Goal: Register for event/course

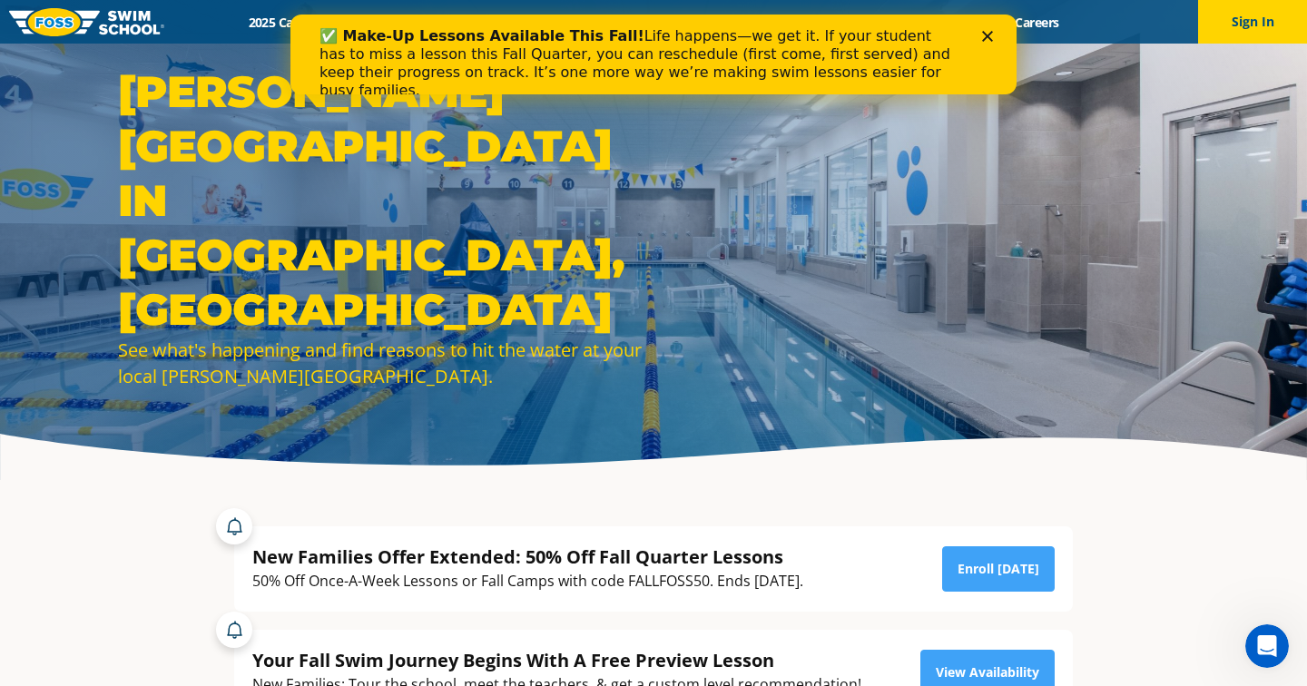
click at [992, 38] on icon "Close" at bounding box center [987, 36] width 11 height 11
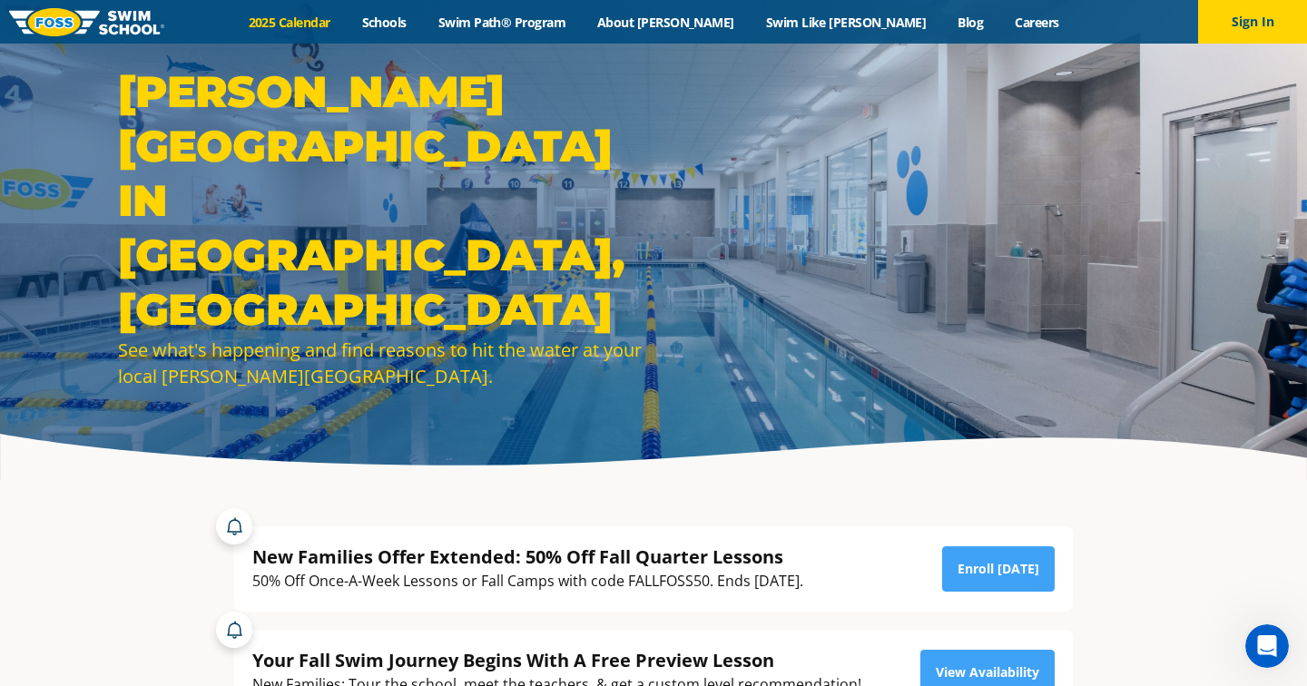
click at [346, 24] on link "2025 Calendar" at bounding box center [288, 22] width 113 height 17
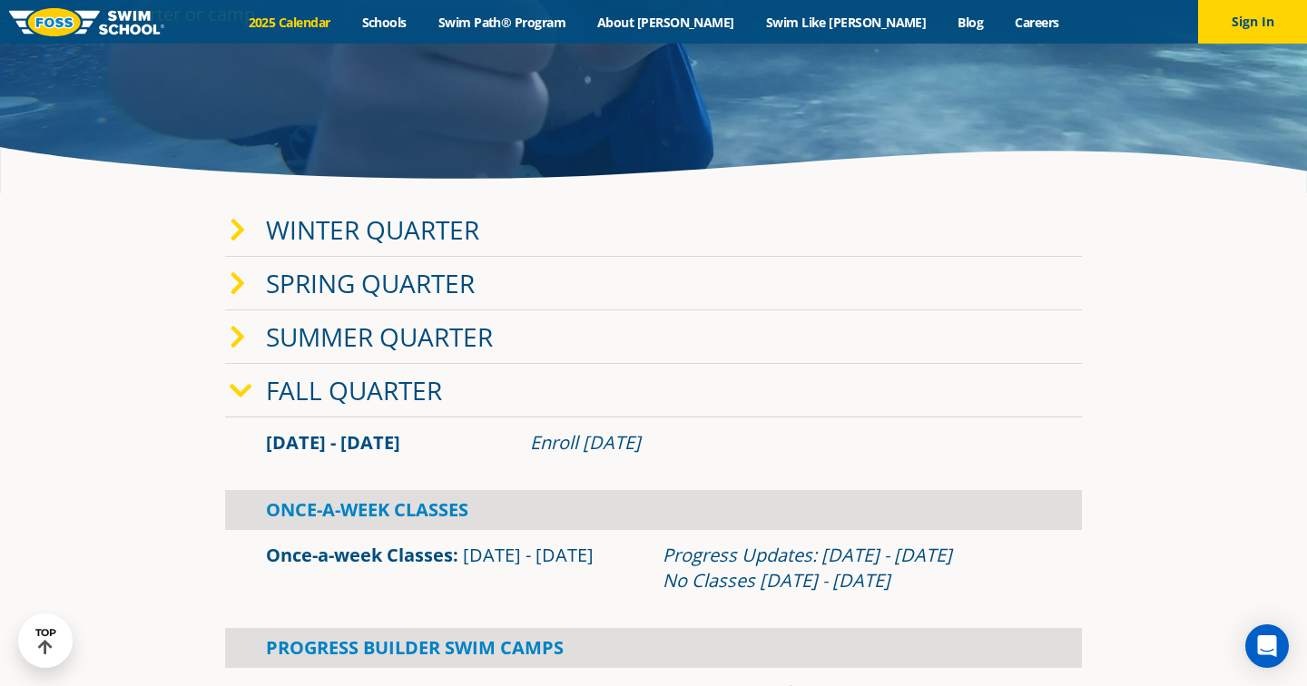
scroll to position [277, 0]
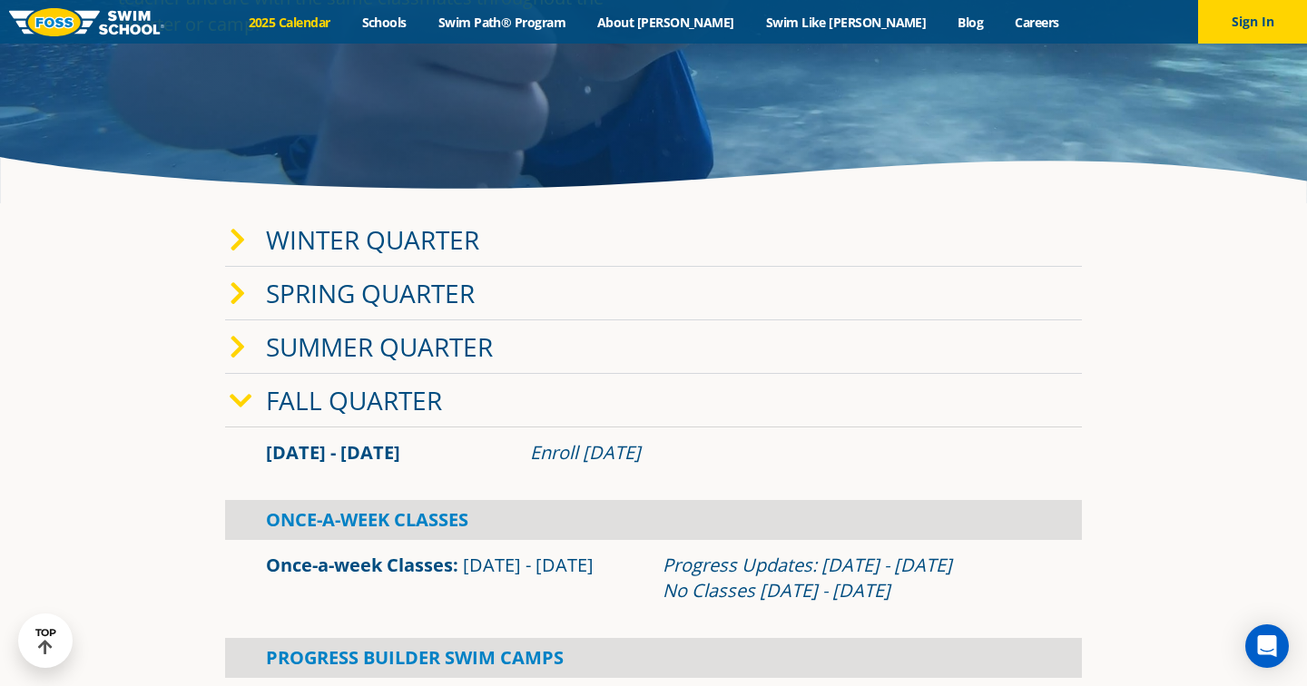
click at [402, 234] on link "Winter Quarter" at bounding box center [372, 239] width 213 height 34
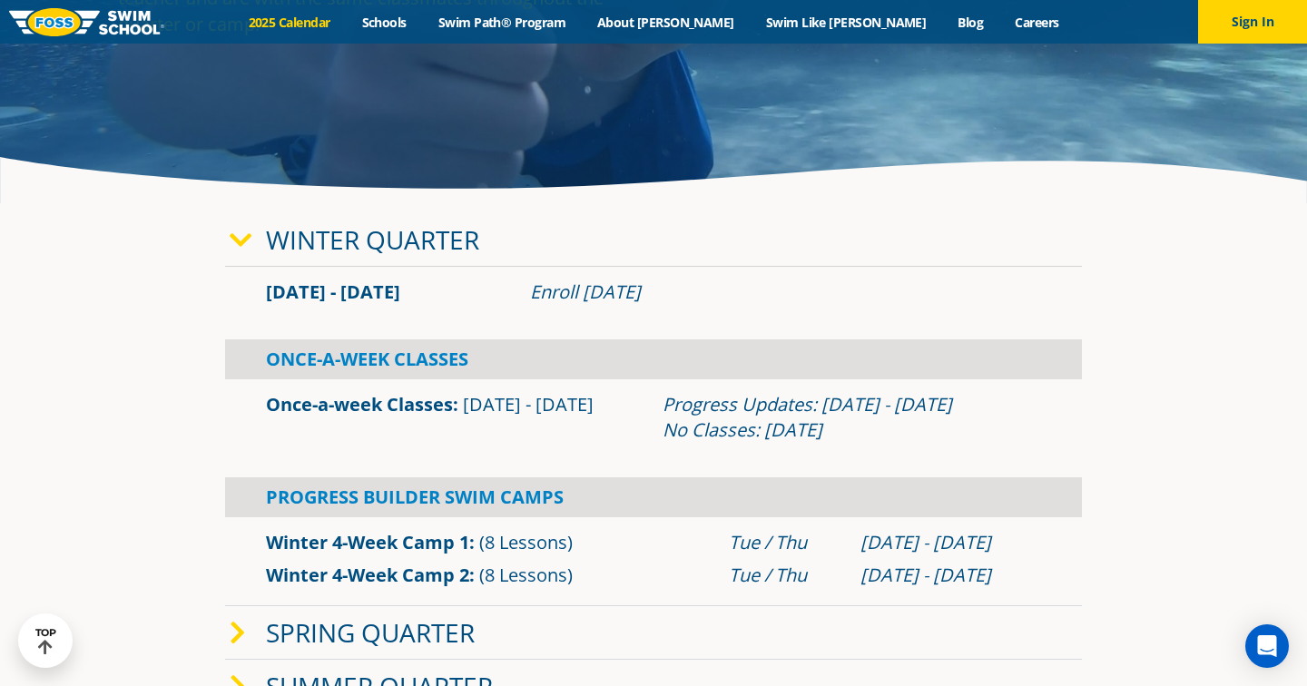
click at [402, 234] on link "Winter Quarter" at bounding box center [372, 239] width 213 height 34
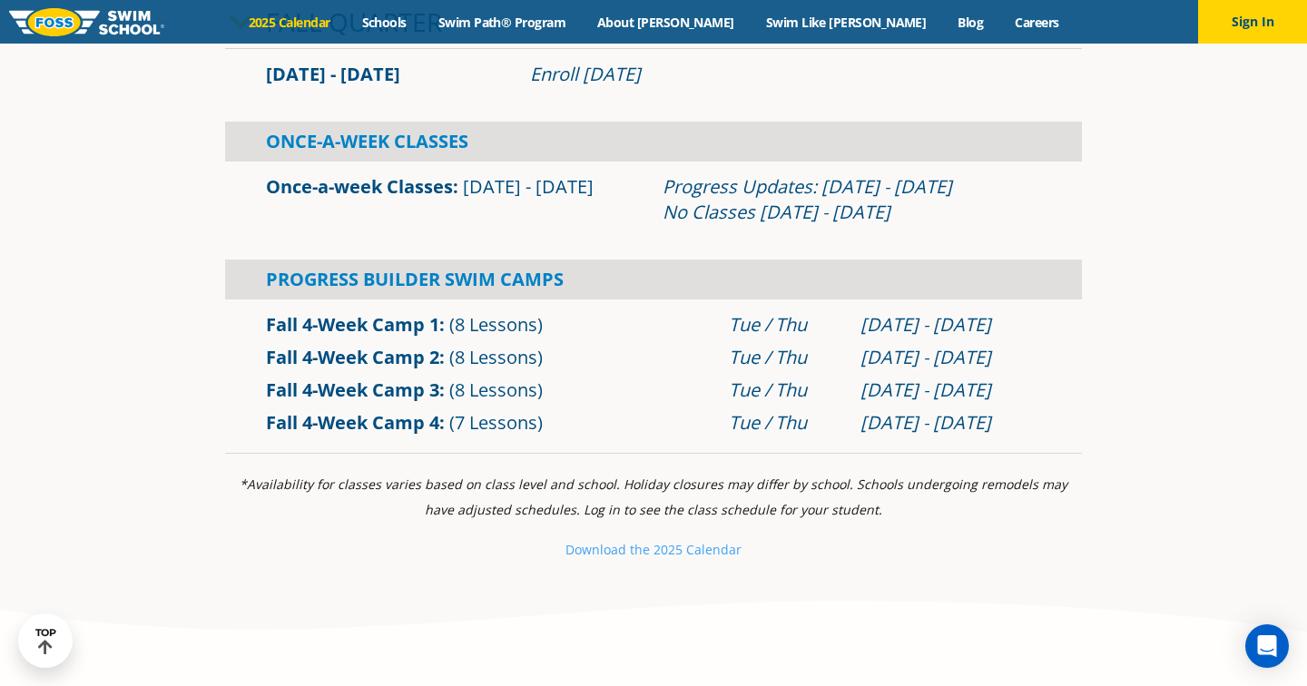
scroll to position [668, 0]
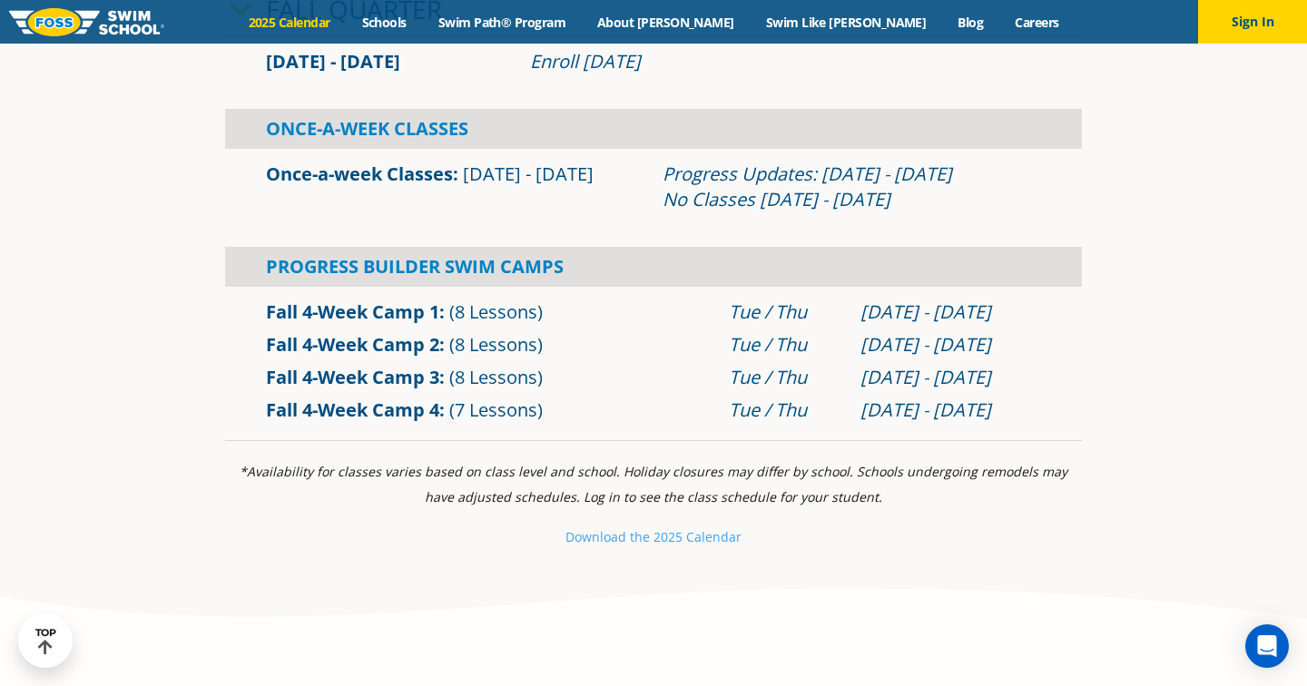
click at [307, 520] on div "*Availability for classes varies based on class level and school. Holiday closu…" at bounding box center [653, 504] width 857 height 91
click at [410, 345] on link "Fall 4-Week Camp 2" at bounding box center [352, 344] width 173 height 24
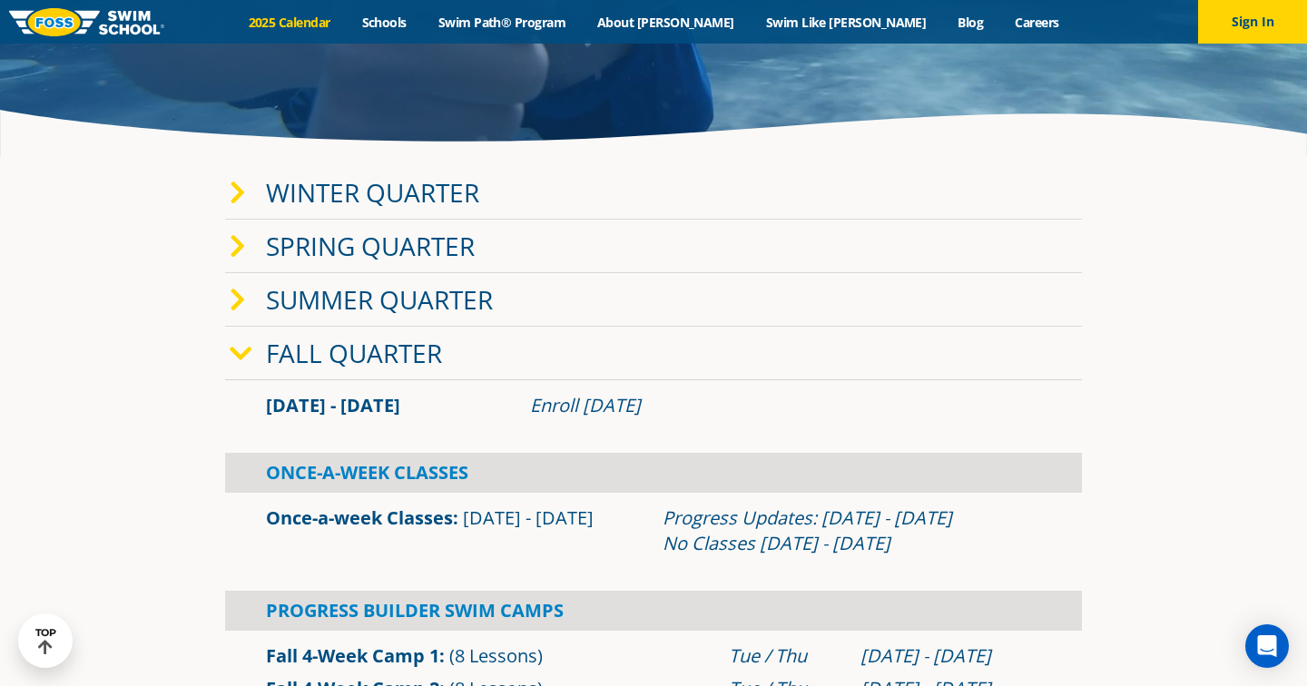
scroll to position [134, 0]
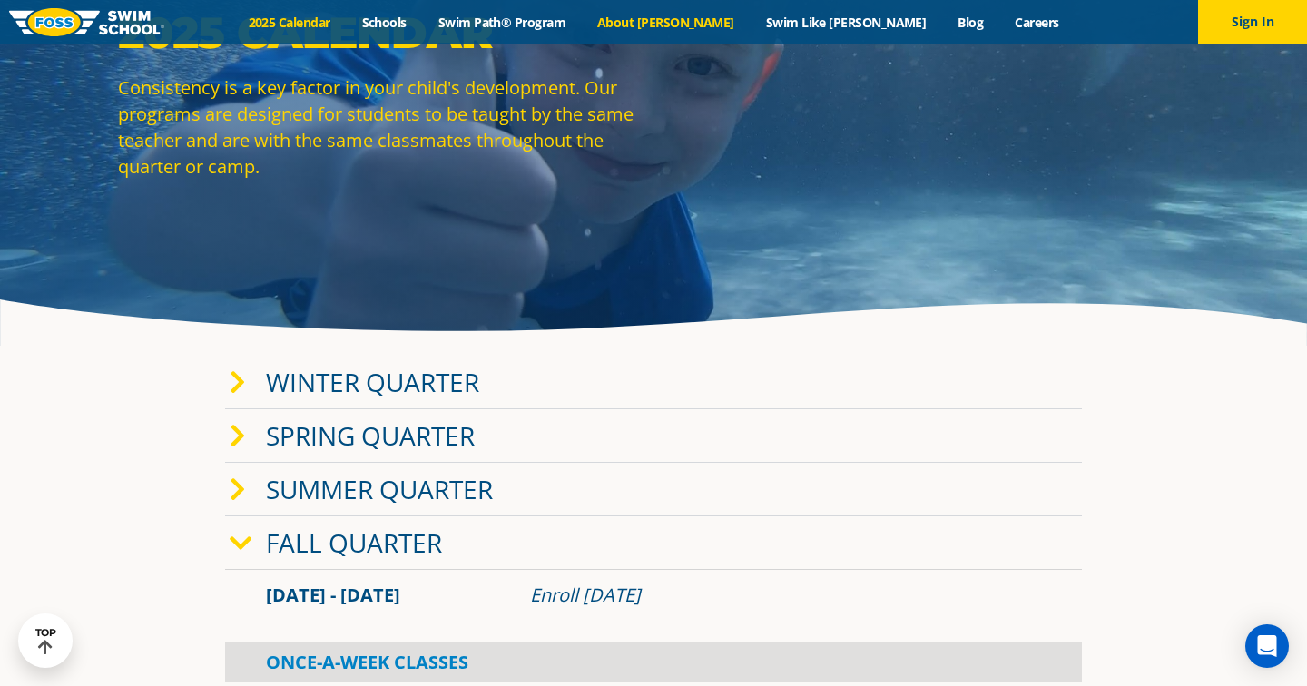
click at [686, 23] on link "About [PERSON_NAME]" at bounding box center [666, 22] width 169 height 17
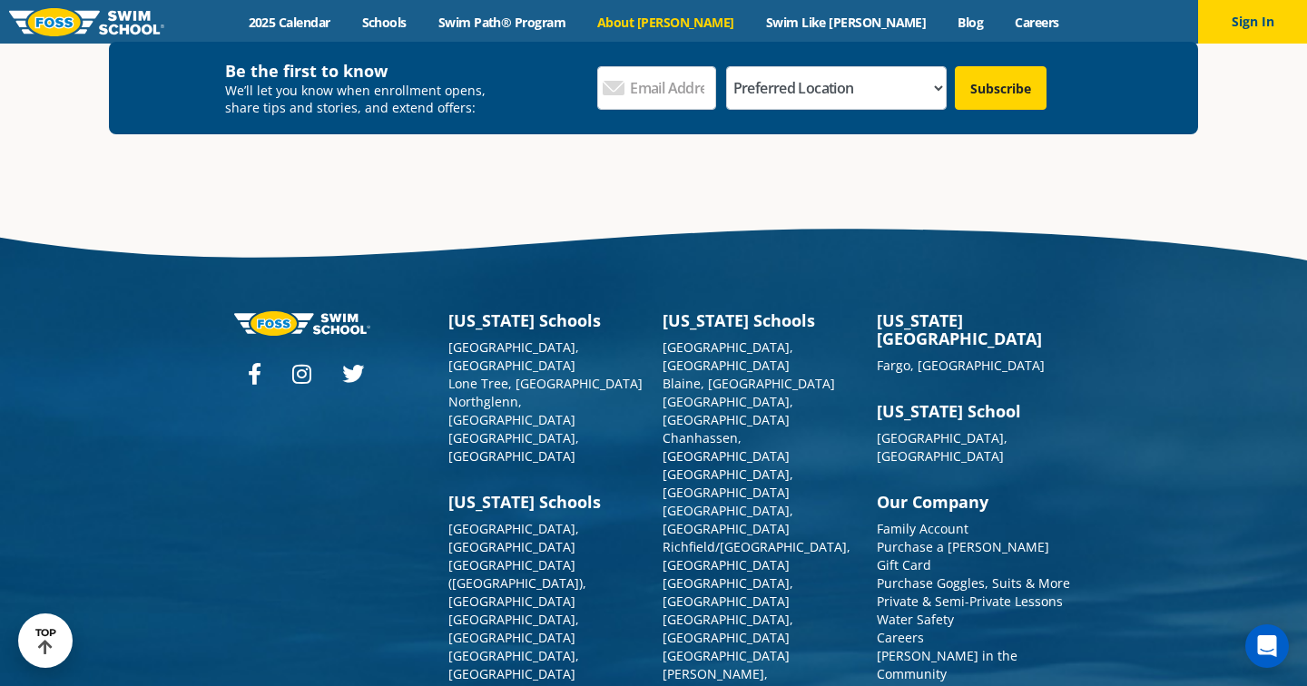
scroll to position [4766, 0]
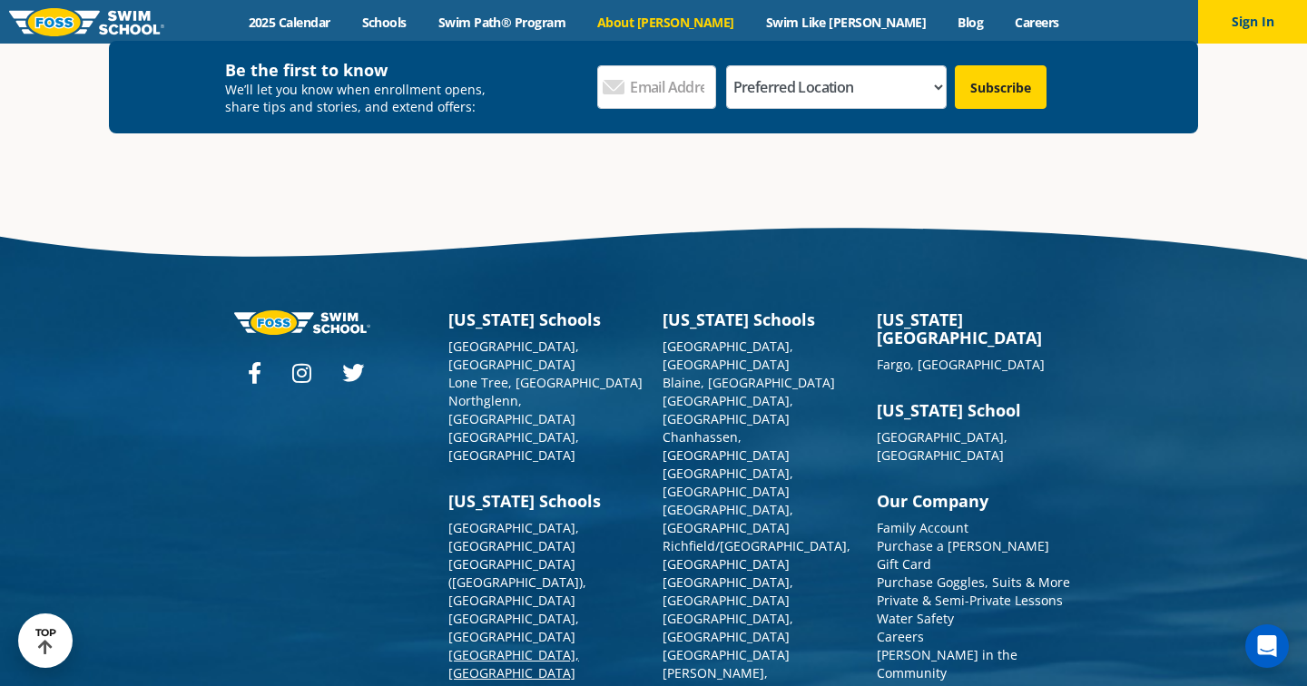
click at [486, 646] on link "[GEOGRAPHIC_DATA], [GEOGRAPHIC_DATA]" at bounding box center [513, 663] width 131 height 35
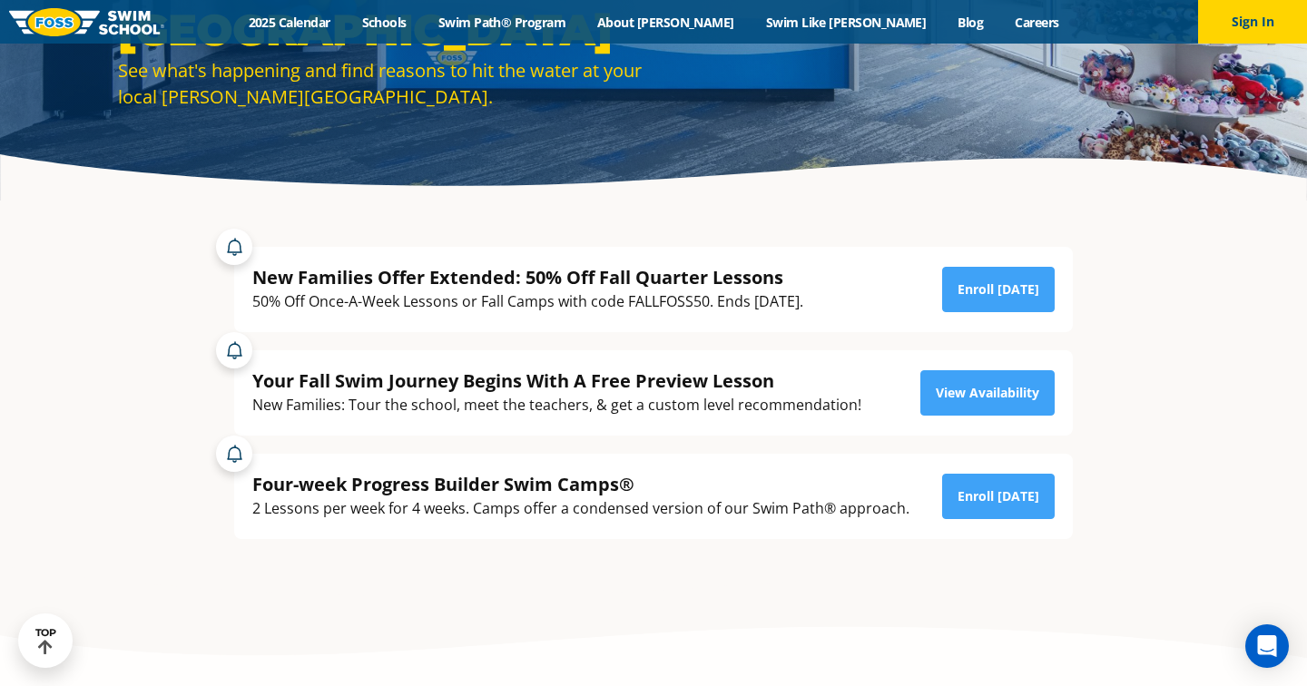
scroll to position [276, 0]
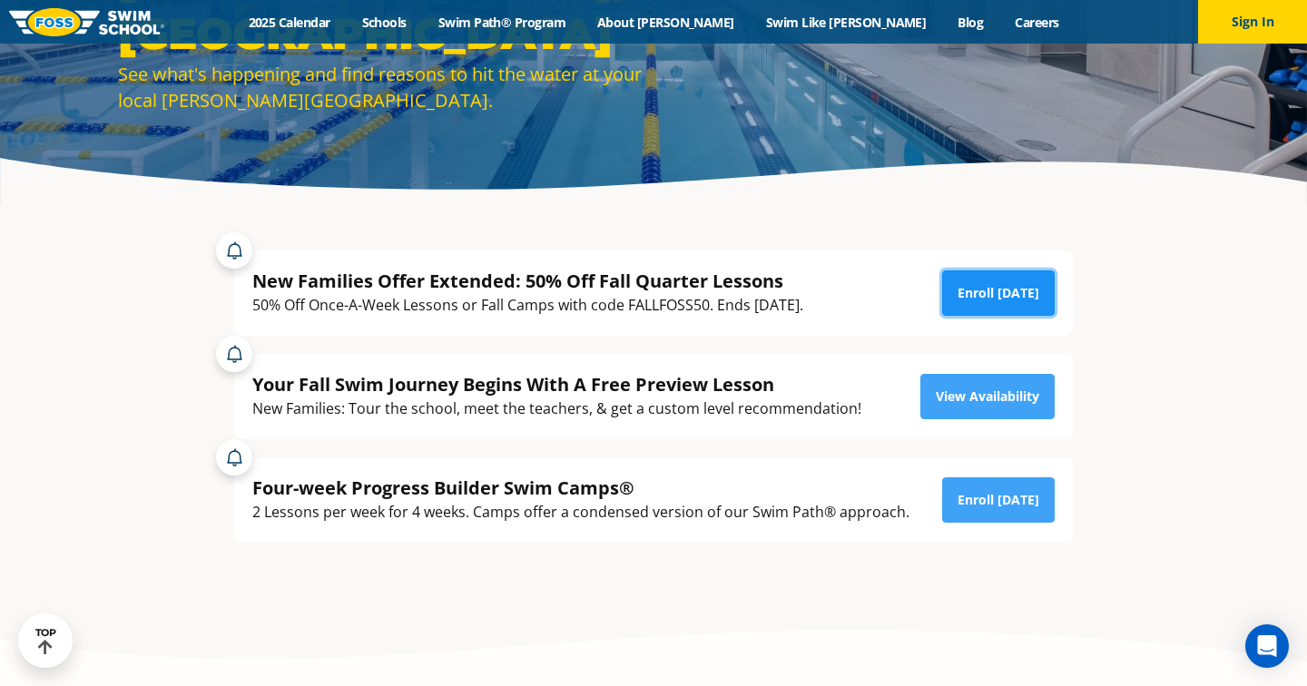
click at [974, 301] on link "Enroll [DATE]" at bounding box center [998, 292] width 113 height 45
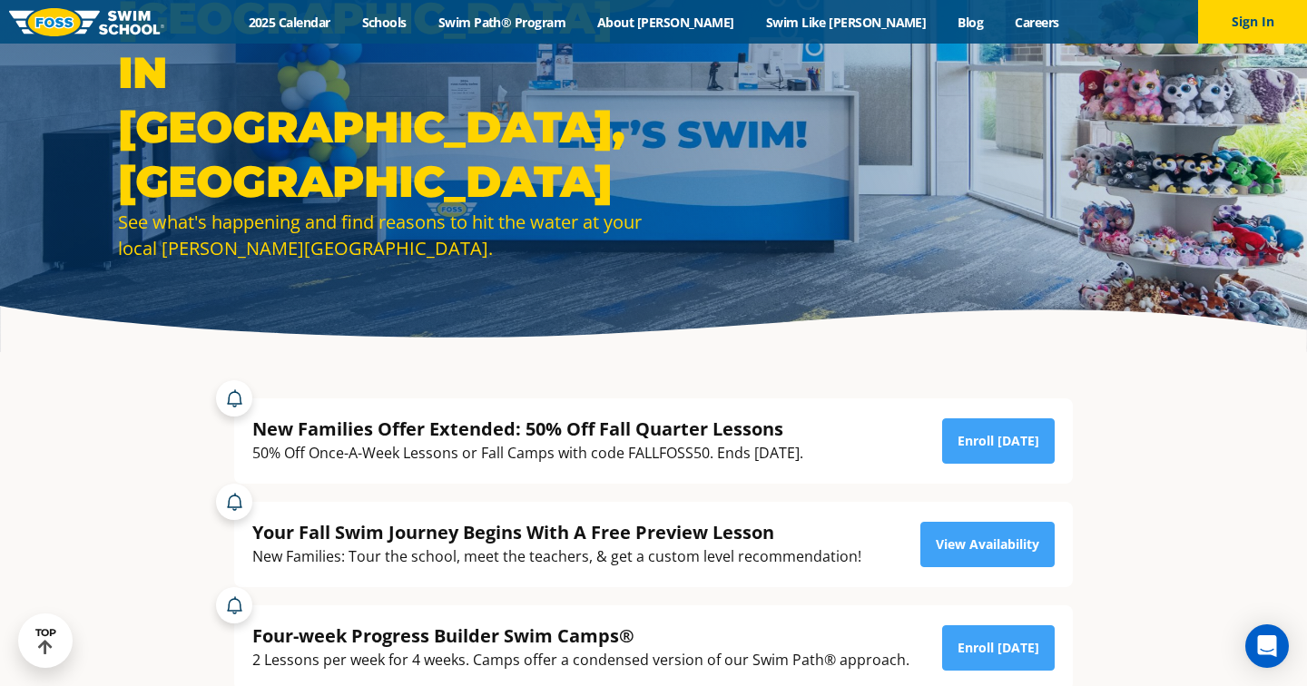
scroll to position [130, 0]
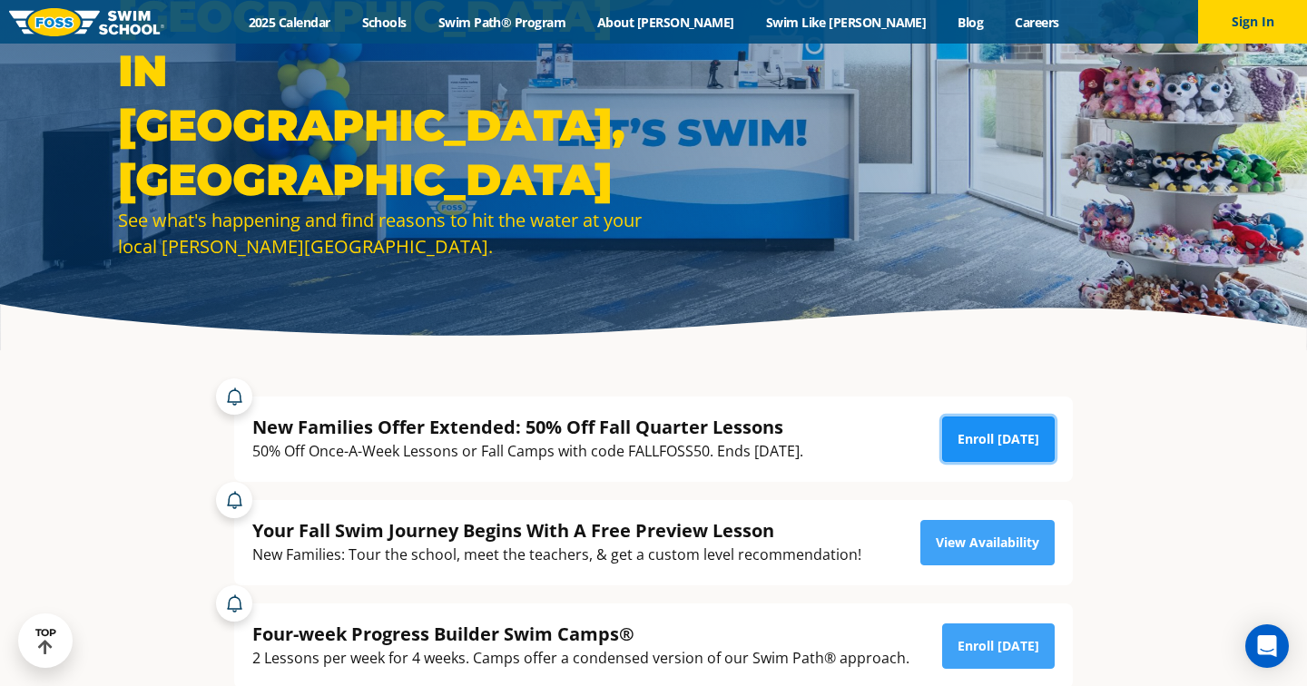
click at [991, 430] on link "Enroll [DATE]" at bounding box center [998, 438] width 113 height 45
